Goal: Information Seeking & Learning: Learn about a topic

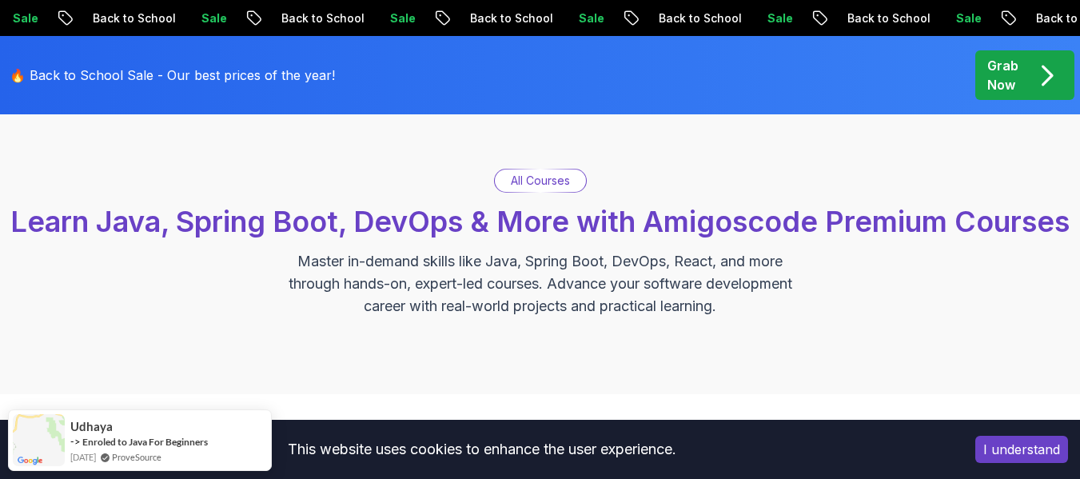
click at [1028, 451] on button "I understand" at bounding box center [1021, 449] width 93 height 27
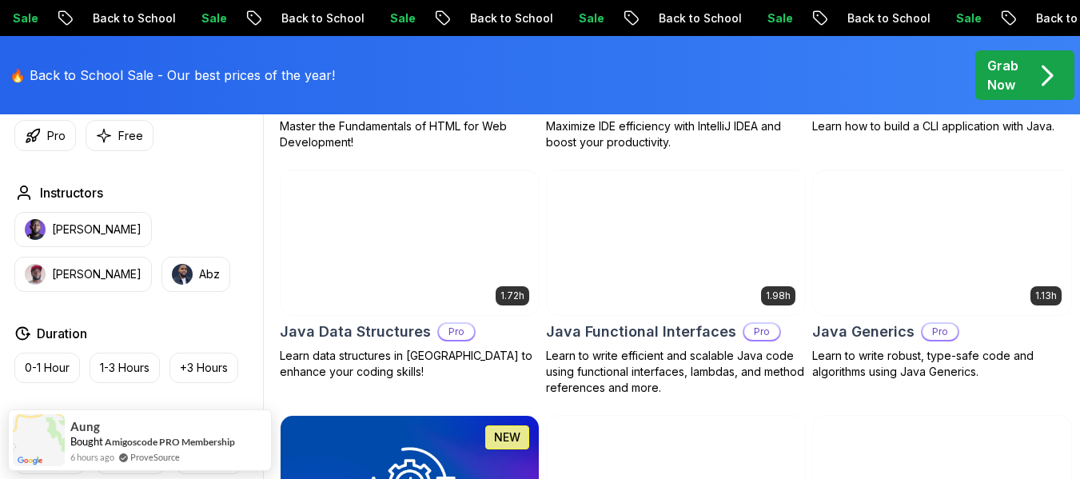
scroll to position [2158, 0]
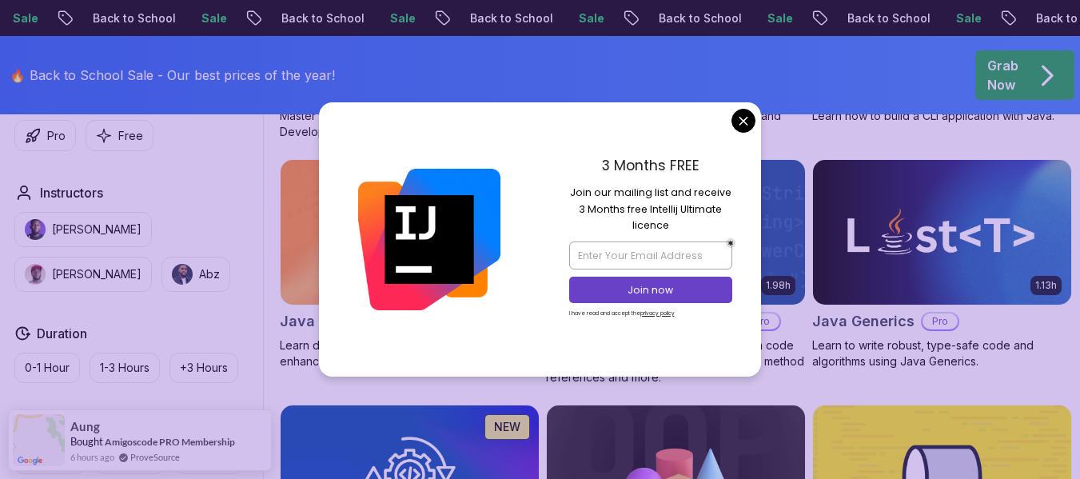
click at [732, 133] on div "3 Months FREE Join our mailing list and receive 3 Months free Intellij Ultimate…" at bounding box center [650, 238] width 221 height 273
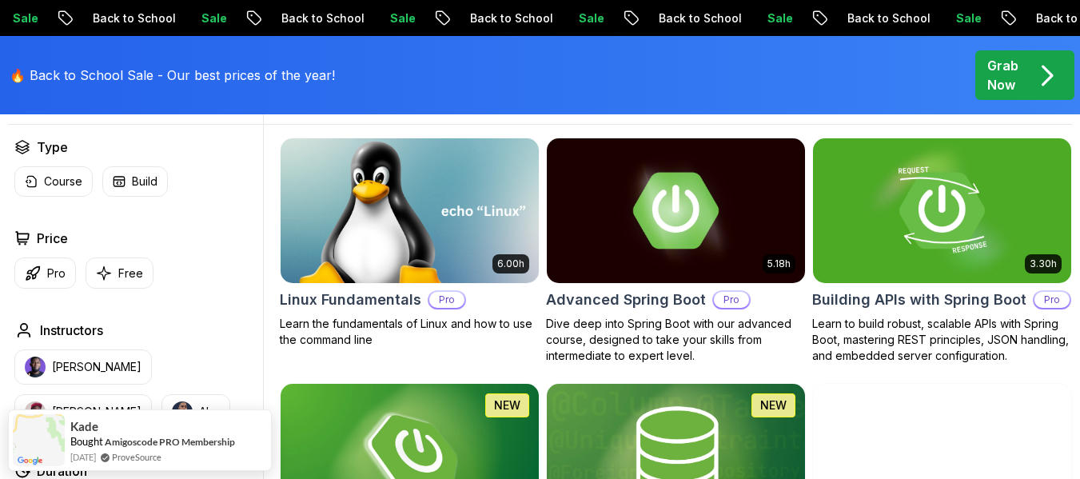
scroll to position [479, 0]
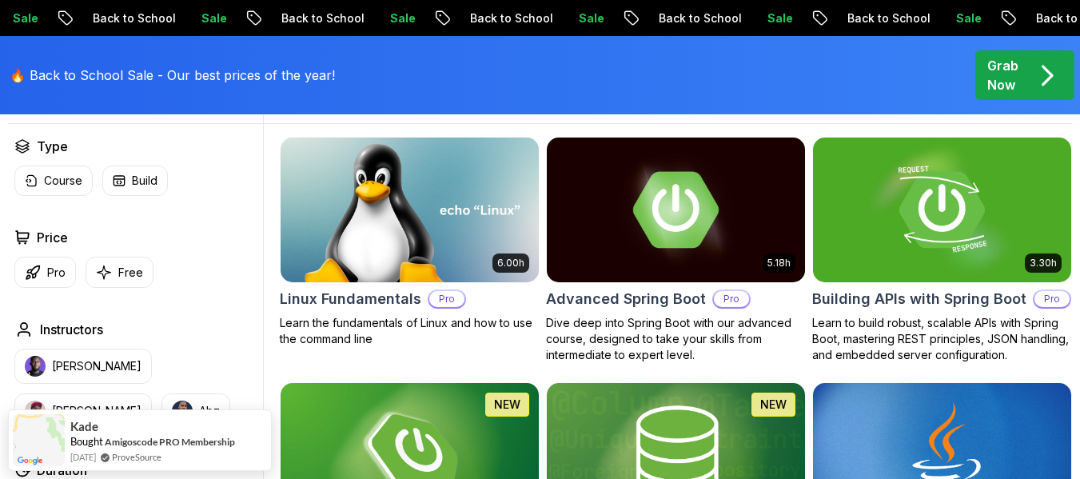
click at [247, 105] on div "button" at bounding box center [247, 98] width 16 height 16
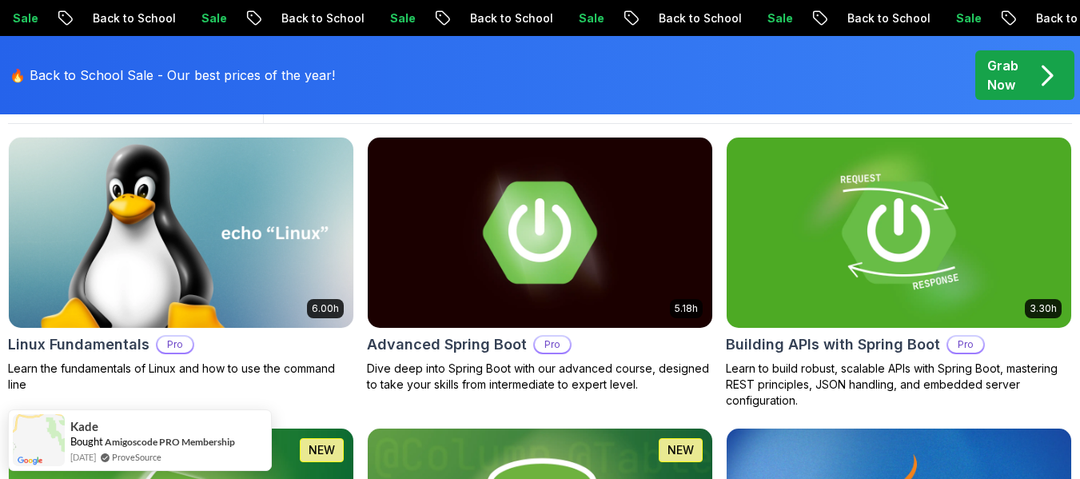
click at [247, 107] on button "button" at bounding box center [241, 97] width 32 height 19
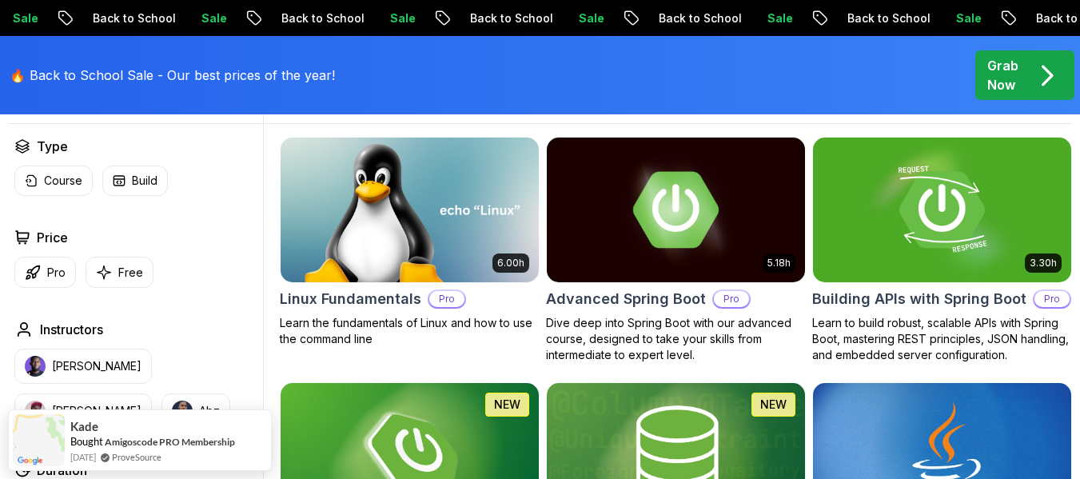
click at [247, 105] on div "button" at bounding box center [247, 98] width 16 height 16
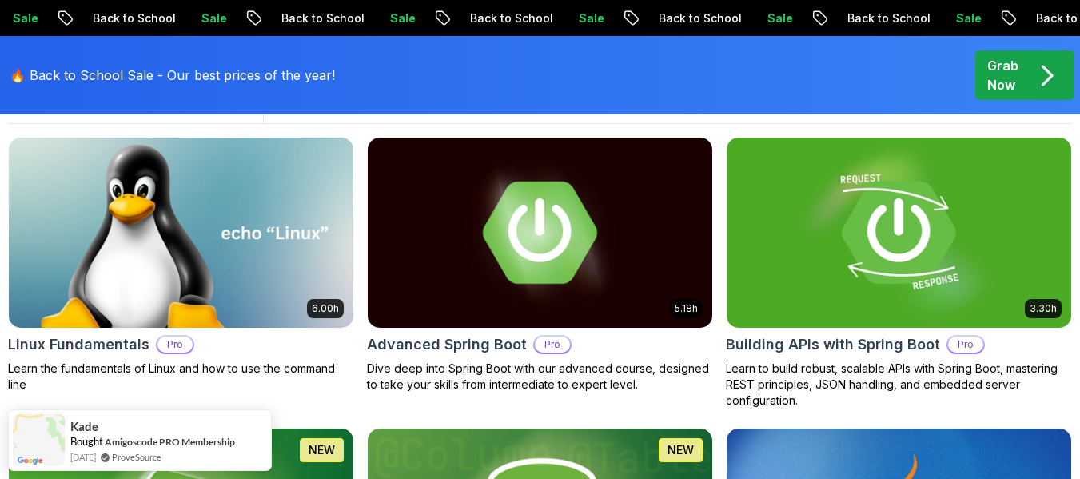
click at [247, 107] on button "button" at bounding box center [241, 97] width 32 height 19
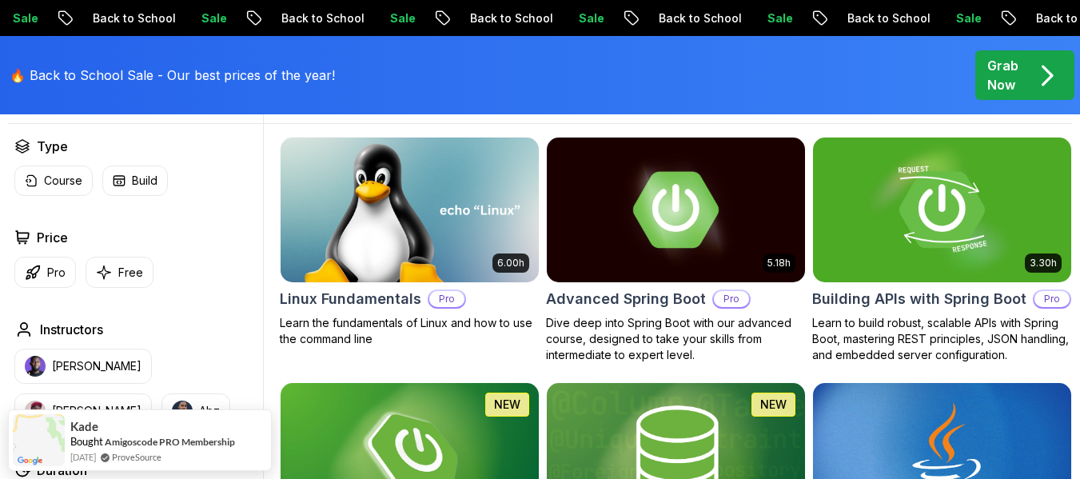
click at [247, 105] on div "button" at bounding box center [247, 98] width 16 height 16
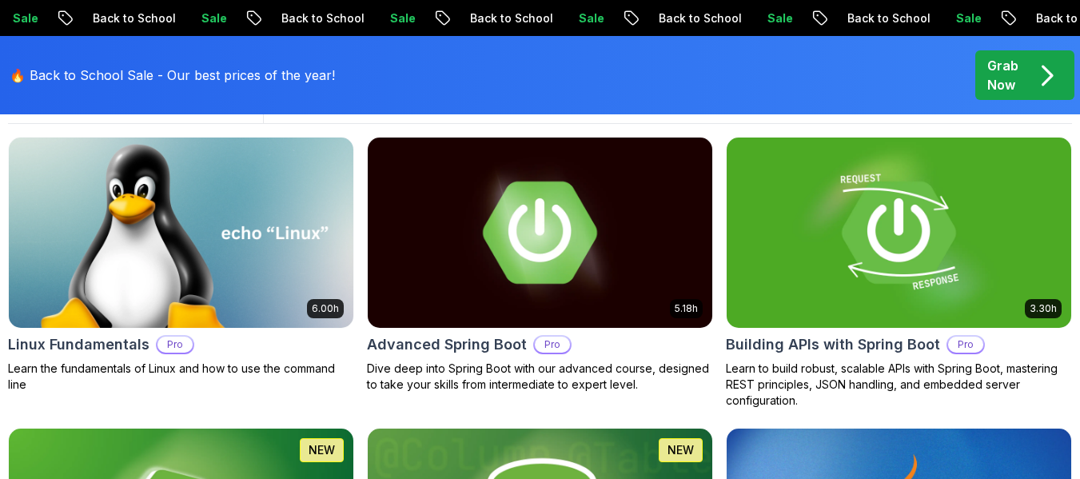
click at [247, 107] on button "button" at bounding box center [241, 97] width 32 height 19
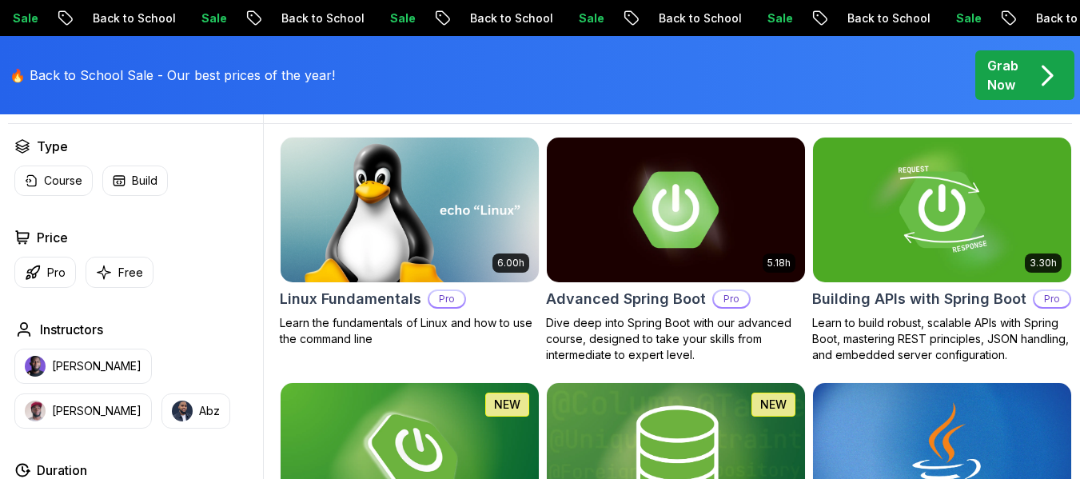
click at [247, 105] on div "button" at bounding box center [247, 98] width 16 height 16
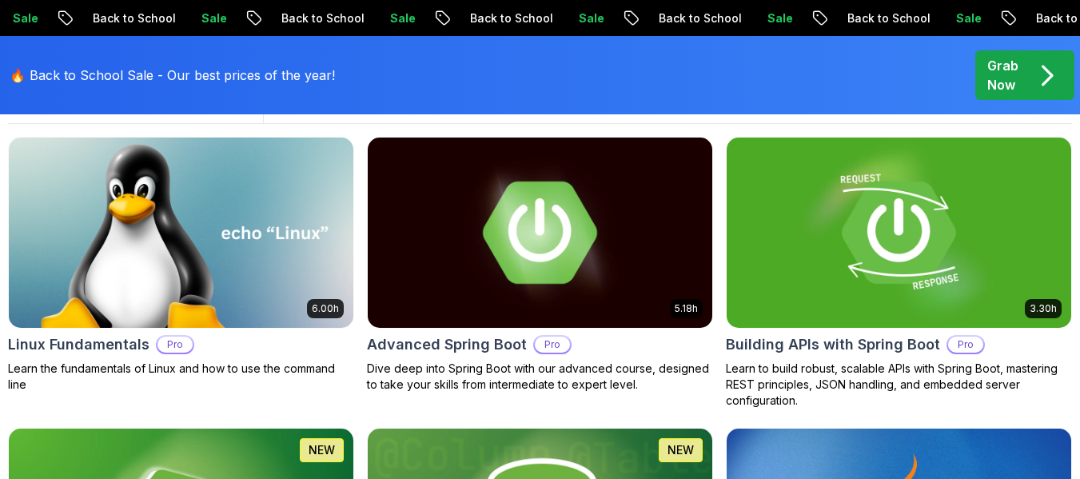
click at [247, 107] on button "button" at bounding box center [241, 97] width 32 height 19
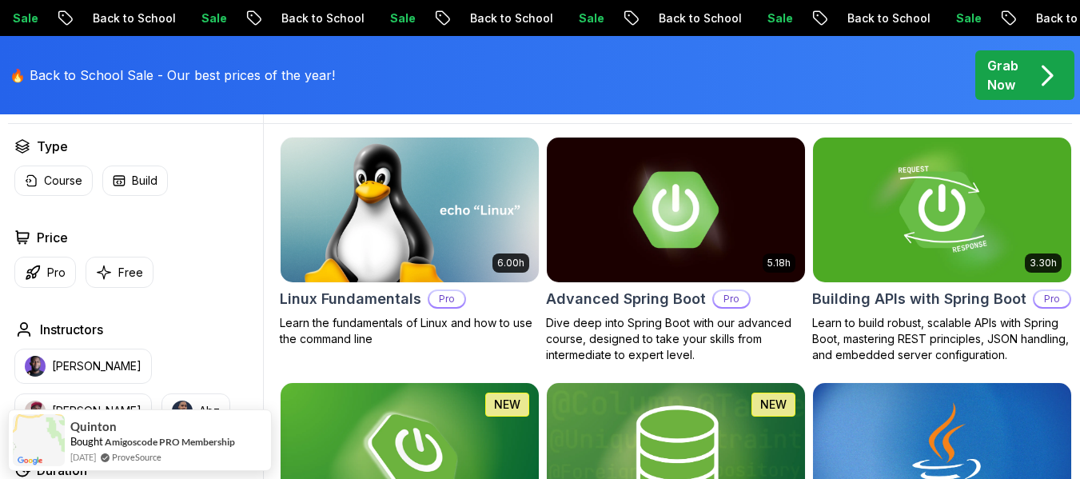
click at [247, 105] on div "button" at bounding box center [247, 98] width 16 height 16
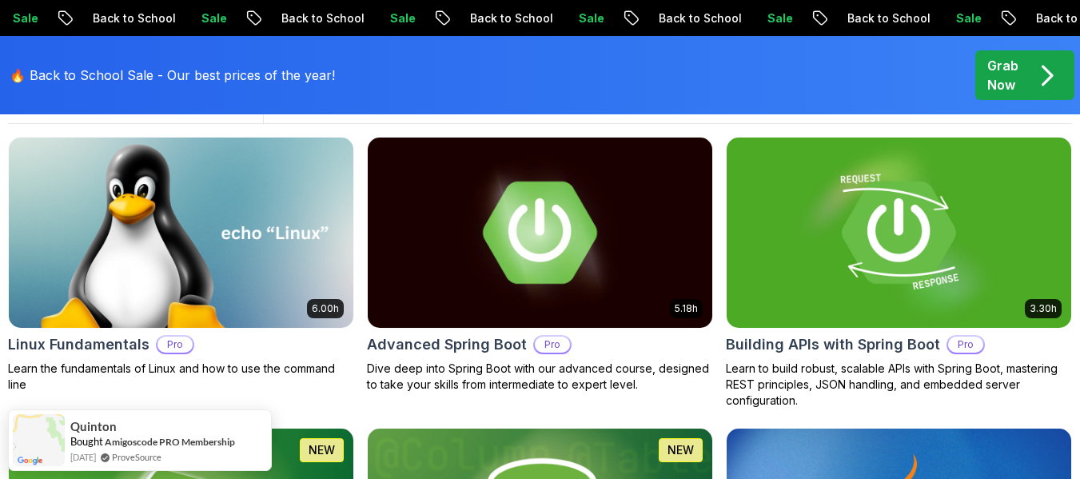
click at [247, 107] on button "button" at bounding box center [241, 97] width 32 height 19
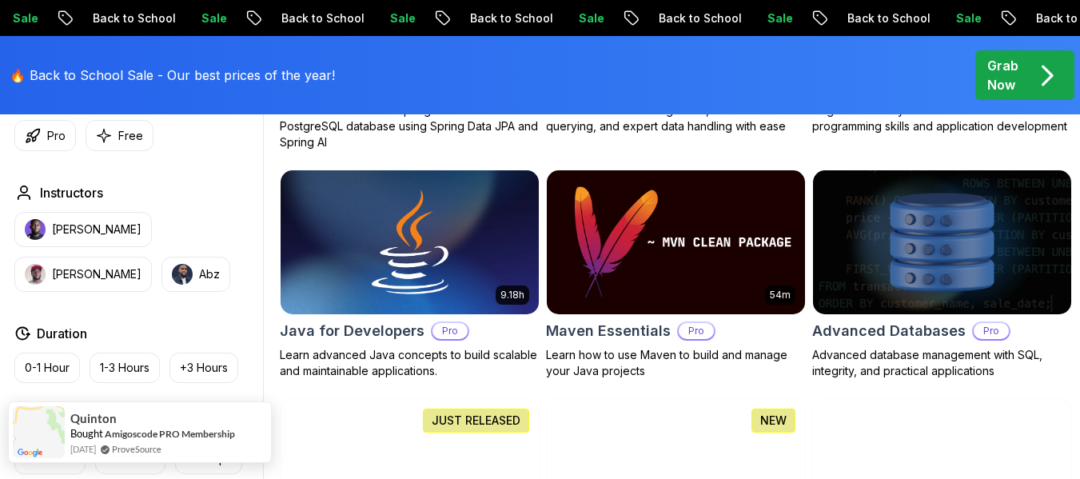
scroll to position [959, 0]
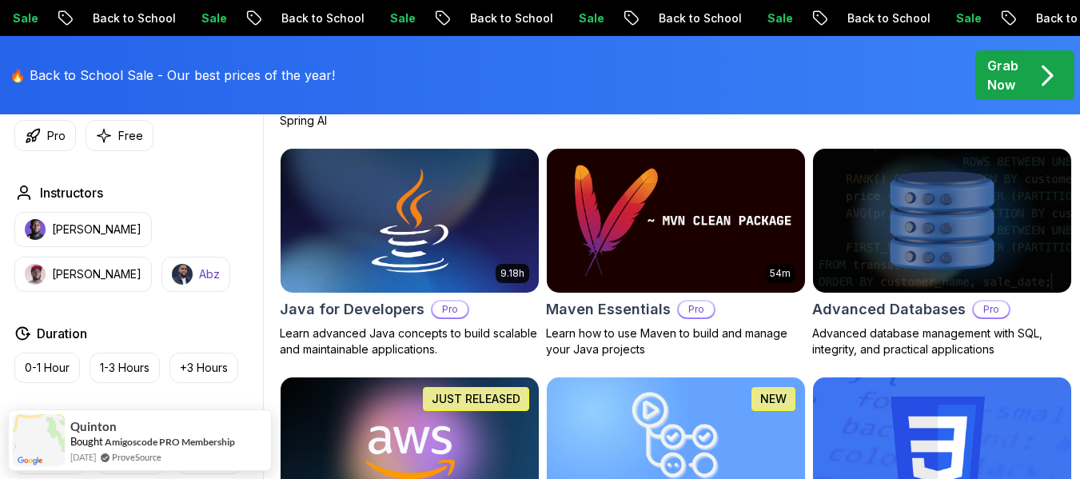
click at [199, 281] on p "Abz" at bounding box center [209, 274] width 21 height 16
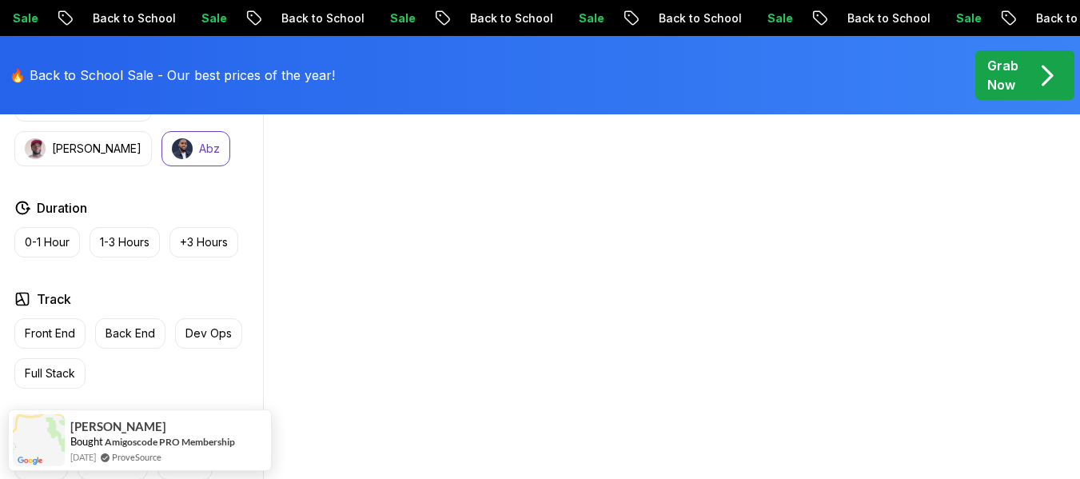
scroll to position [799, 0]
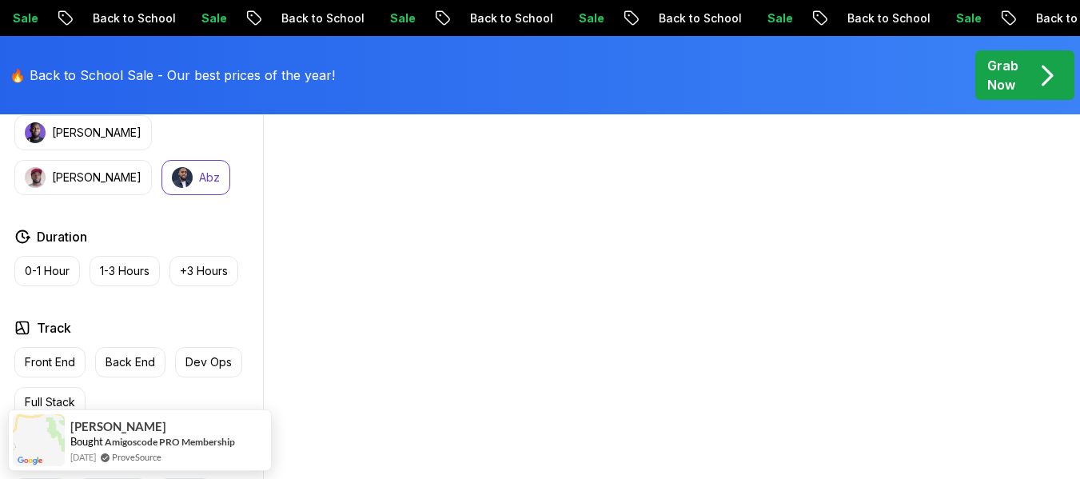
click at [179, 183] on div "[PERSON_NAME] [PERSON_NAME]" at bounding box center [135, 155] width 242 height 80
click at [152, 173] on button "[PERSON_NAME]" at bounding box center [82, 177] width 137 height 35
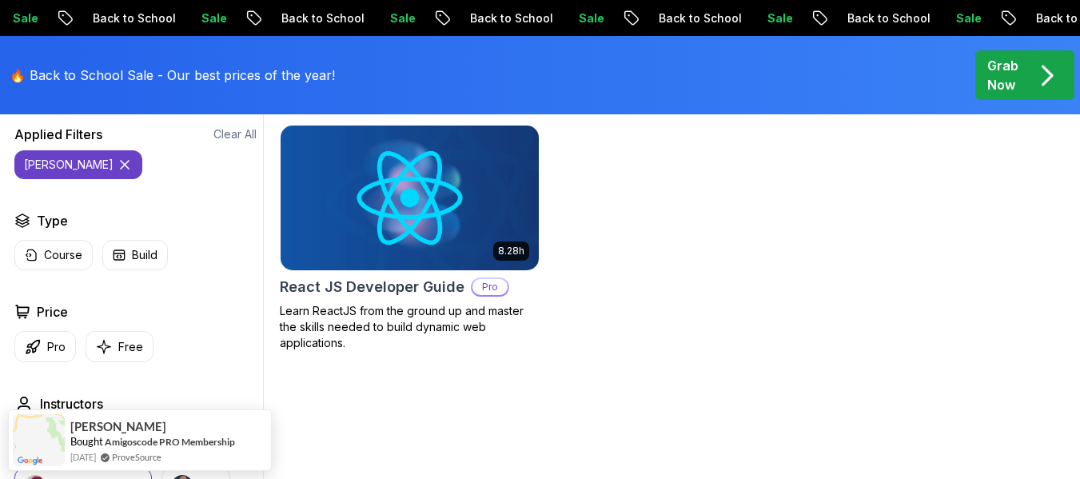
scroll to position [559, 0]
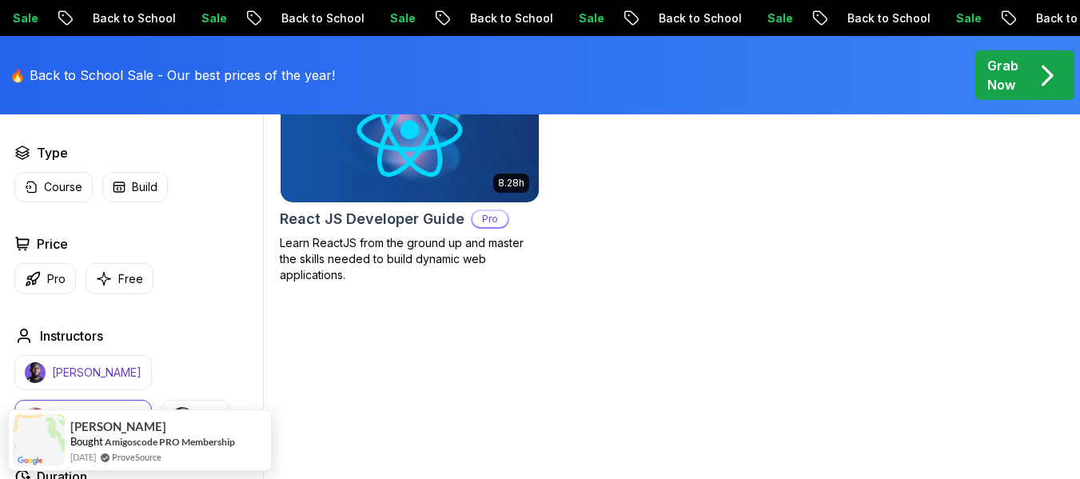
click at [101, 380] on p "[PERSON_NAME]" at bounding box center [97, 372] width 90 height 16
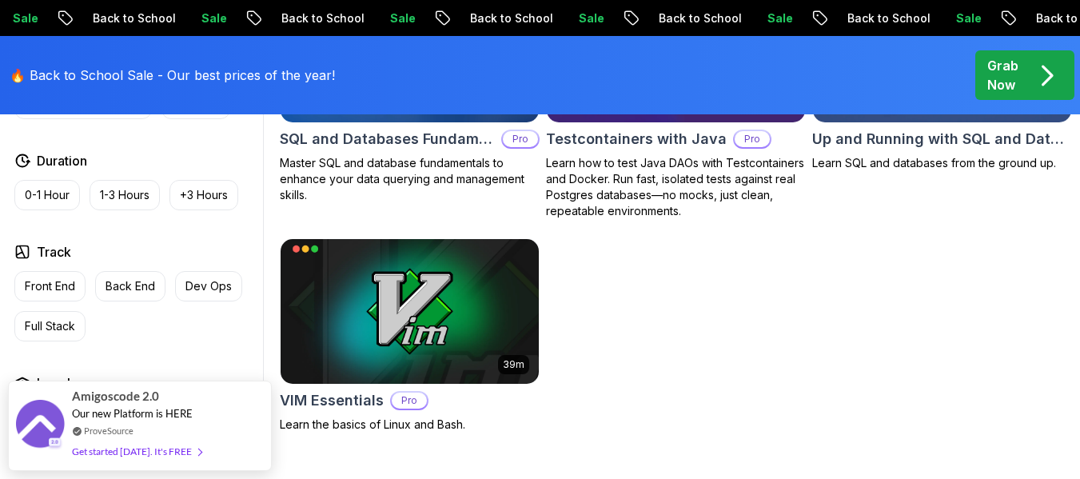
scroll to position [3916, 0]
